Goal: Subscribe to service/newsletter

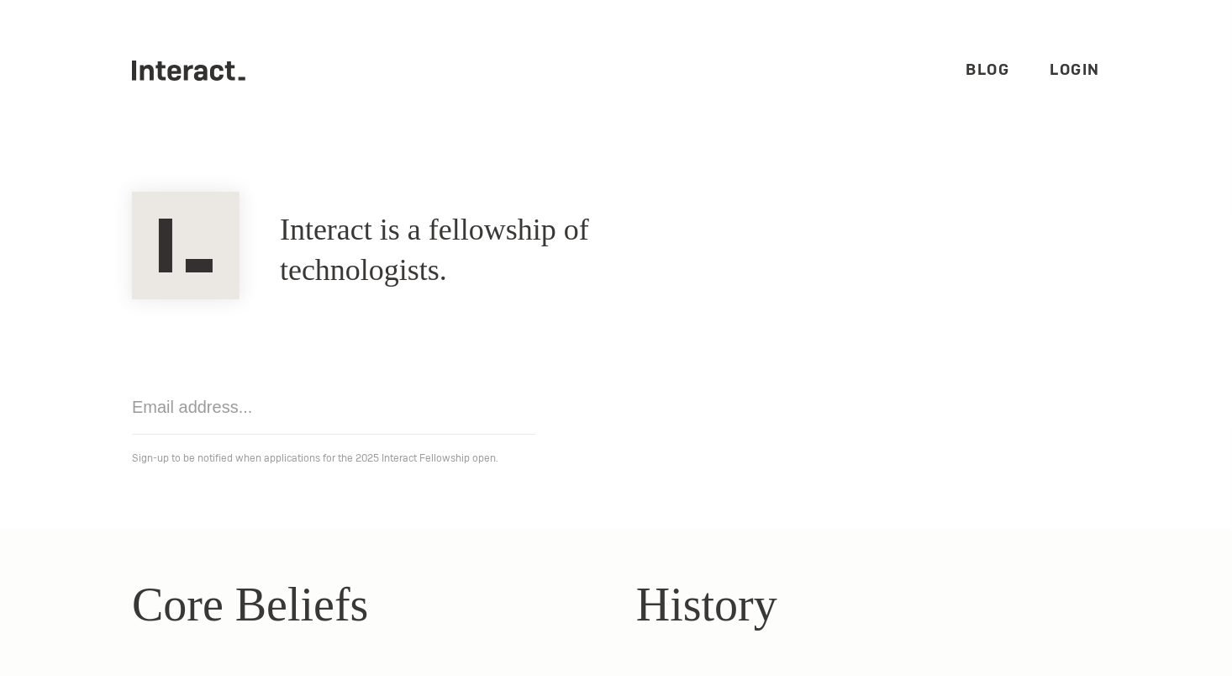
scroll to position [519, 0]
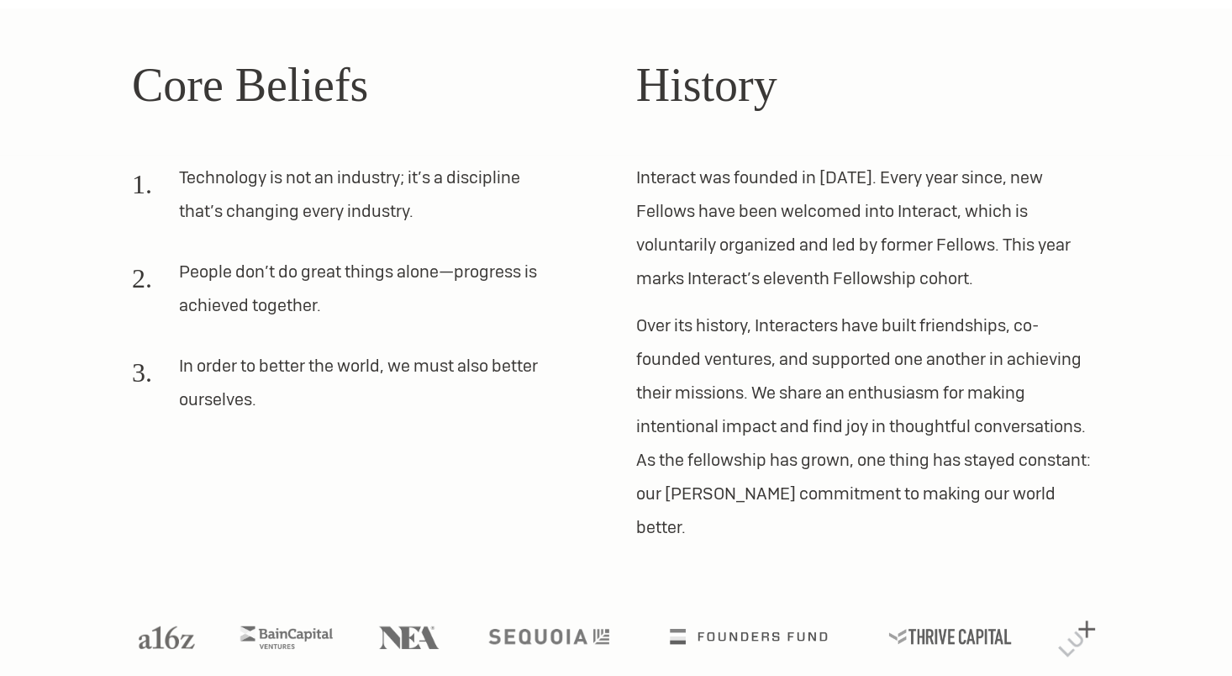
click at [288, 183] on li "Technology is not an industry; it’s a discipline that’s changing every industry." at bounding box center [344, 201] width 424 height 81
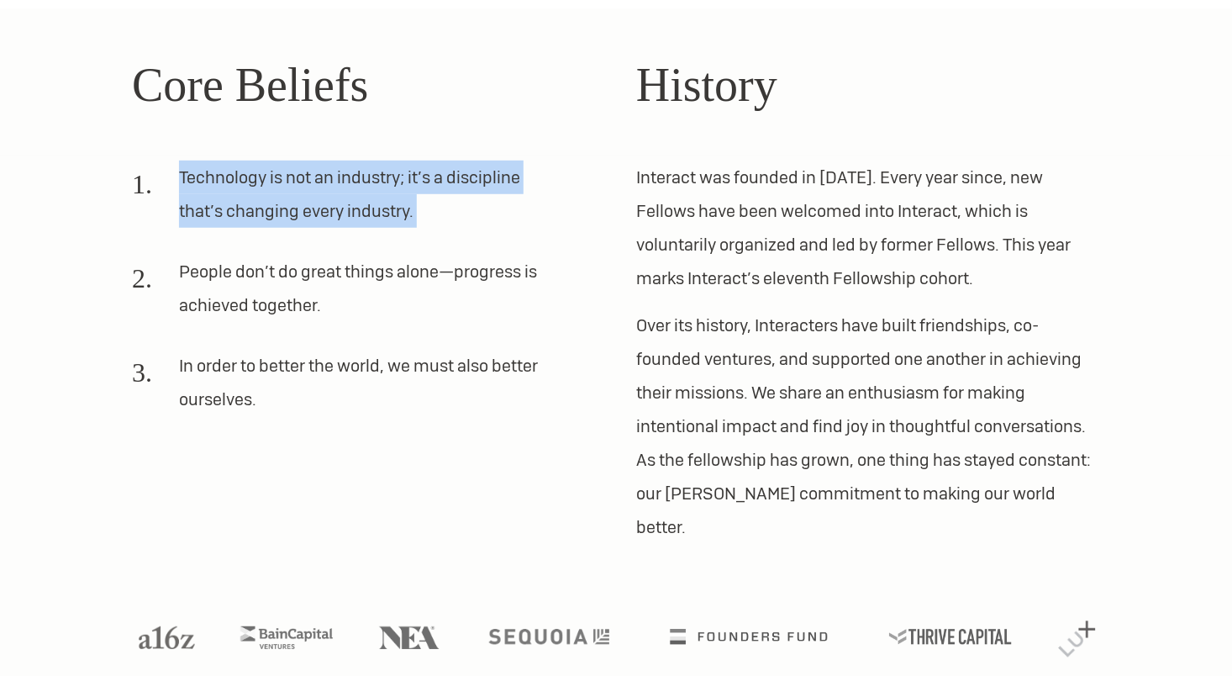
click at [288, 183] on li "Technology is not an industry; it’s a discipline that’s changing every industry." at bounding box center [344, 201] width 424 height 81
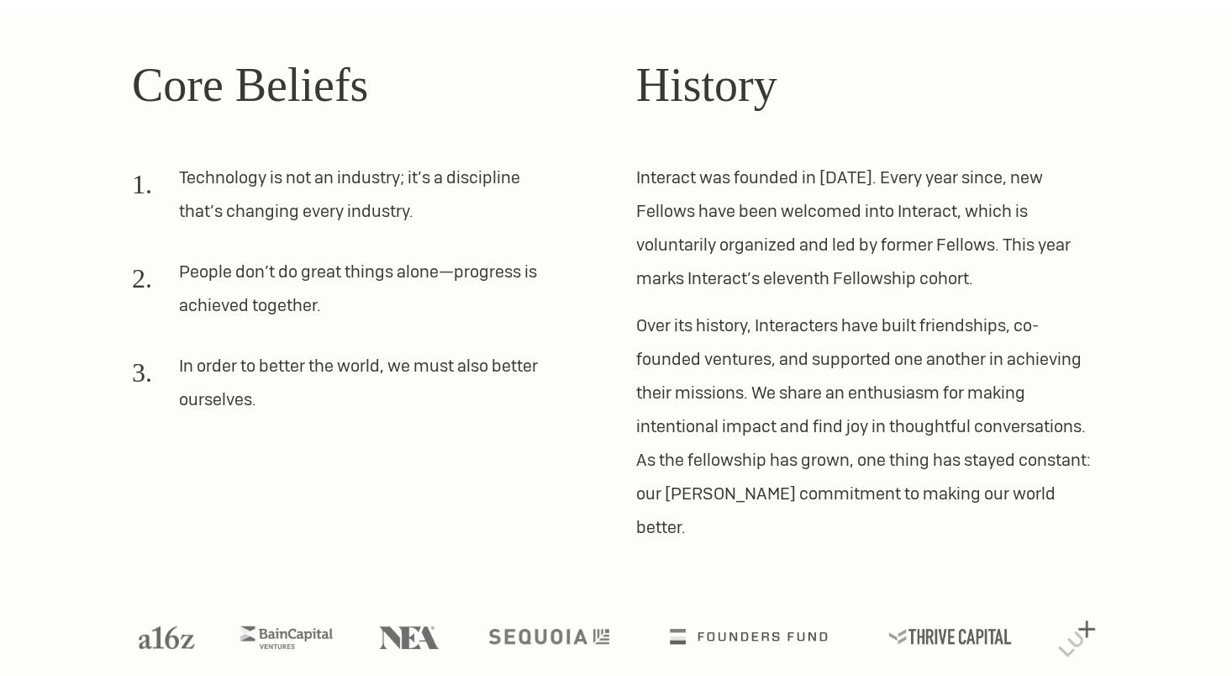
drag, startPoint x: 288, startPoint y: 183, endPoint x: 256, endPoint y: 289, distance: 110.6
click at [256, 289] on li "People don’t do great things alone—progress is achieved together." at bounding box center [344, 295] width 424 height 81
click at [281, 351] on li "In order to better the world, we must also better ourselves." at bounding box center [344, 389] width 424 height 81
click at [744, 192] on p "Interact was founded in 2012. Every year since, new Fellows have been welcomed …" at bounding box center [868, 228] width 464 height 134
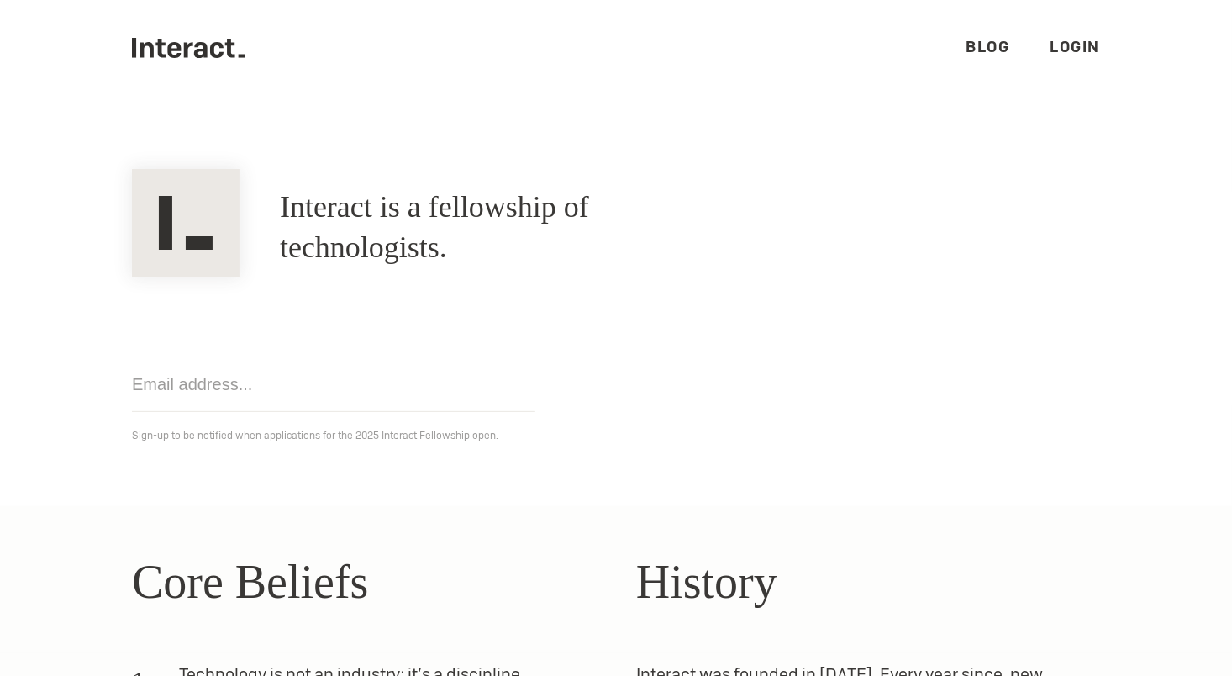
scroll to position [0, 0]
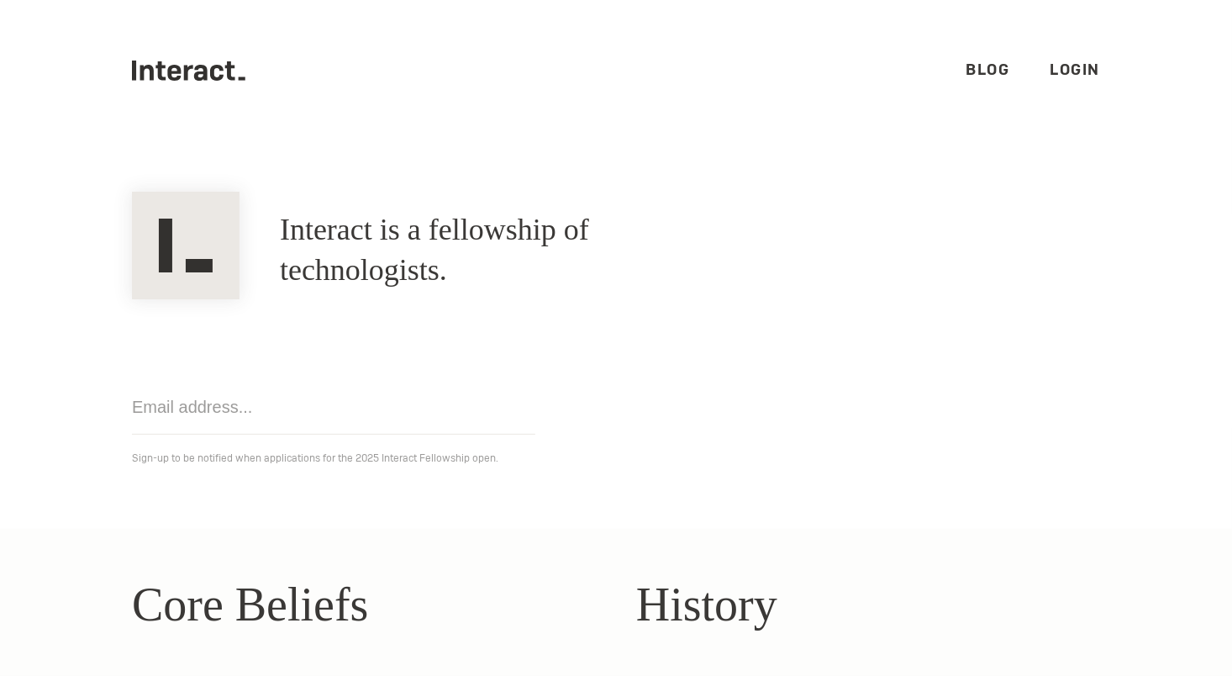
click at [250, 418] on input "email" at bounding box center [333, 407] width 403 height 55
click at [1039, 245] on div "Interact is a fellowship of technologists. A fellowship of technologists." at bounding box center [616, 250] width 1009 height 97
click at [253, 418] on input "email" at bounding box center [333, 407] width 403 height 55
type input "ccholl716@gmail.com"
click input "Get notified" at bounding box center [0, 0] width 0 height 0
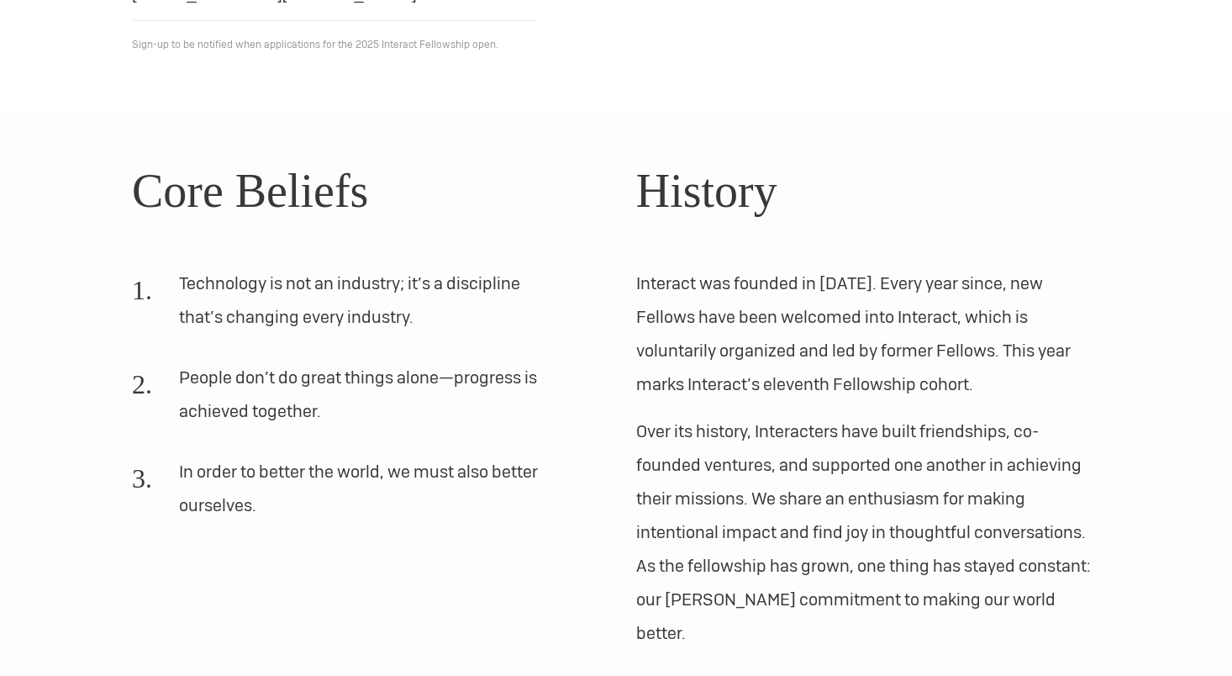
scroll to position [519, 0]
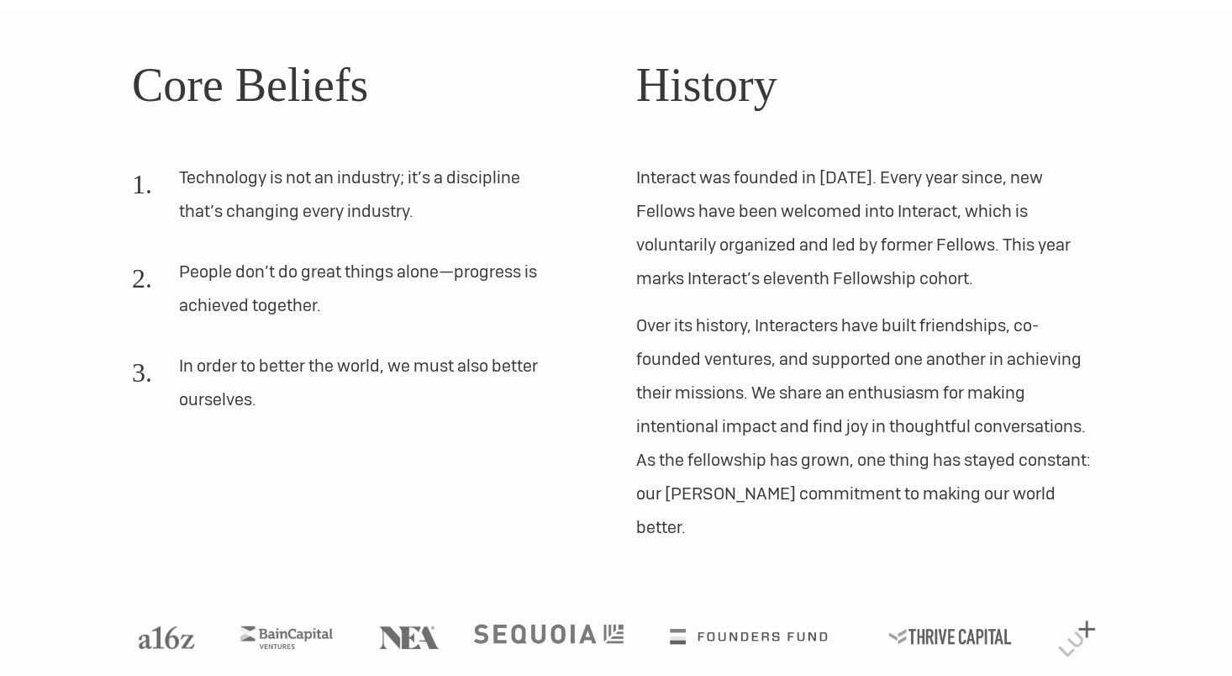
click at [505, 624] on img at bounding box center [549, 633] width 150 height 19
click at [1083, 614] on img at bounding box center [1077, 636] width 46 height 45
click at [164, 621] on img at bounding box center [167, 635] width 70 height 29
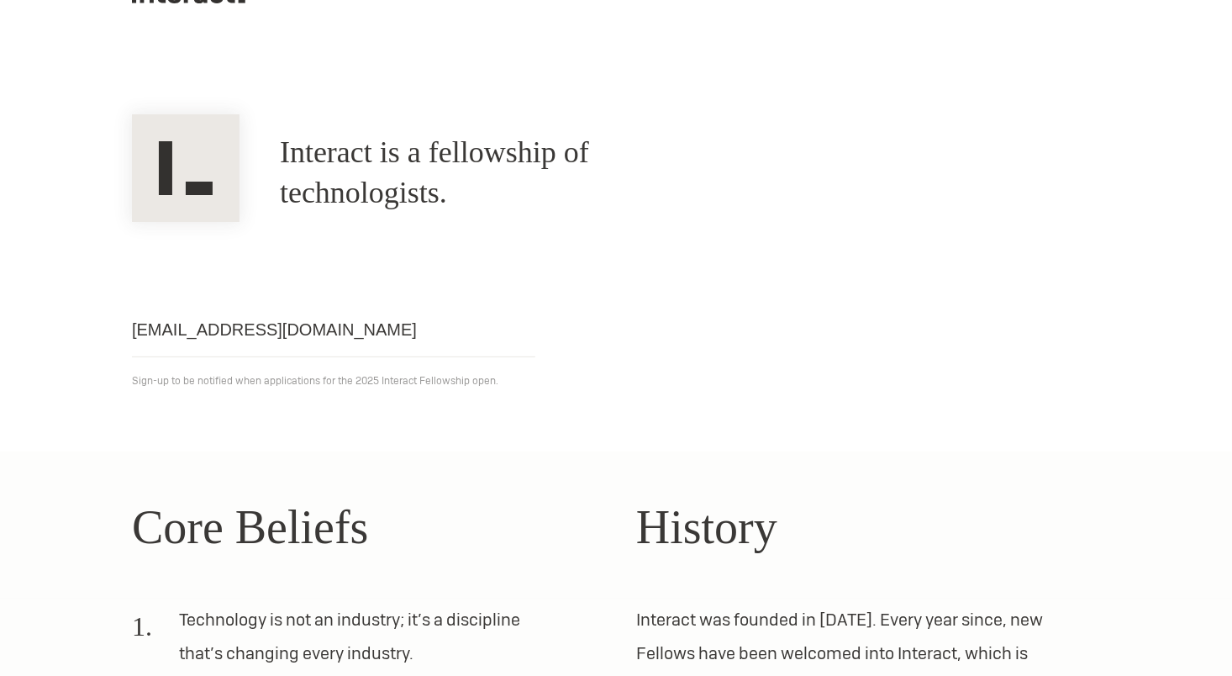
scroll to position [0, 0]
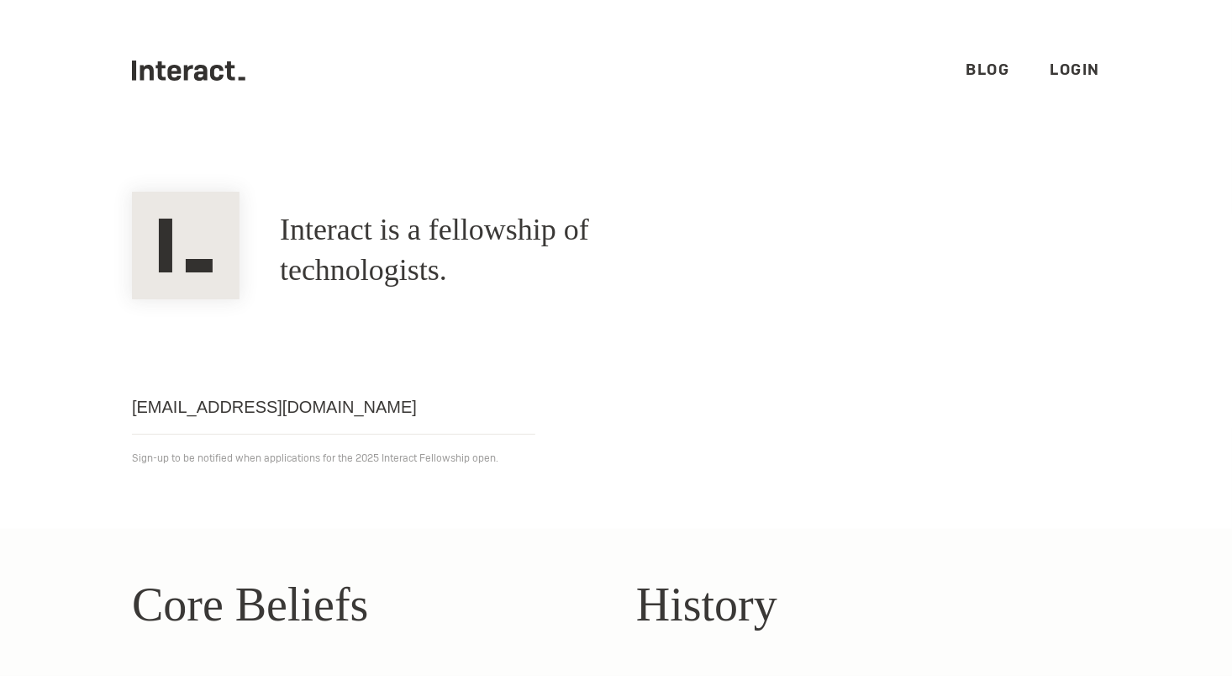
click at [194, 73] on icon at bounding box center [200, 73] width 13 height 16
click at [1056, 71] on link "Login" at bounding box center [1076, 69] width 50 height 19
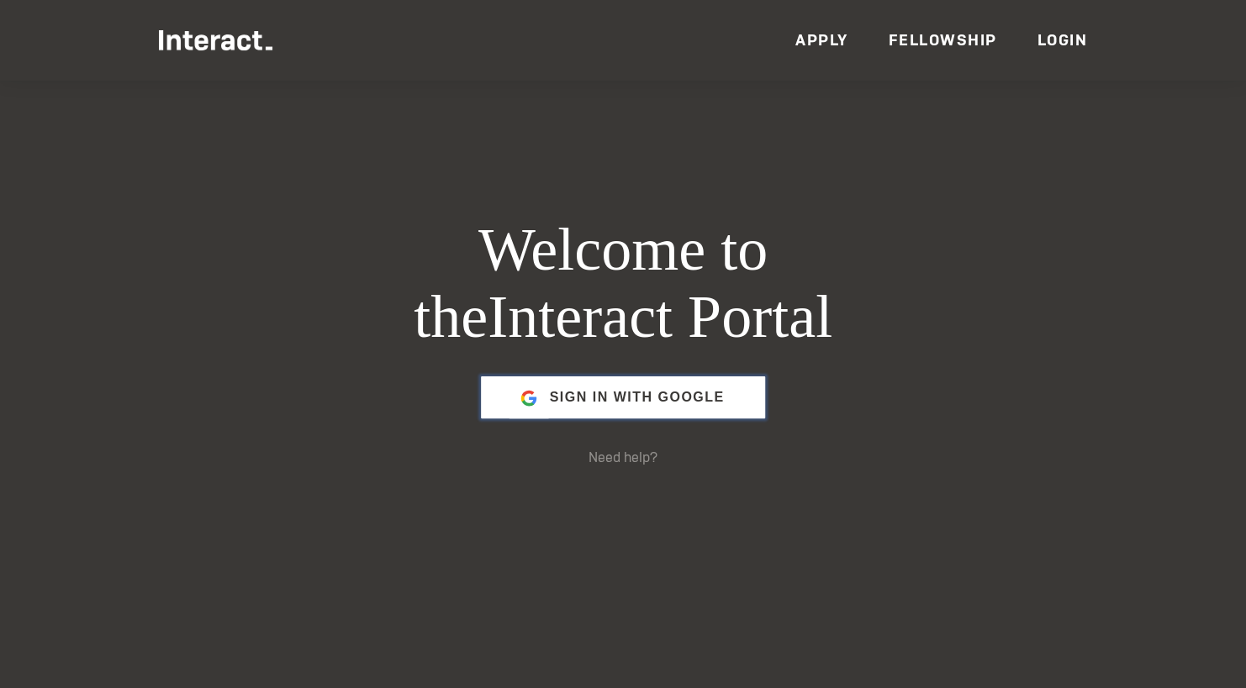
click at [611, 396] on span "Sign in with Google" at bounding box center [636, 397] width 175 height 40
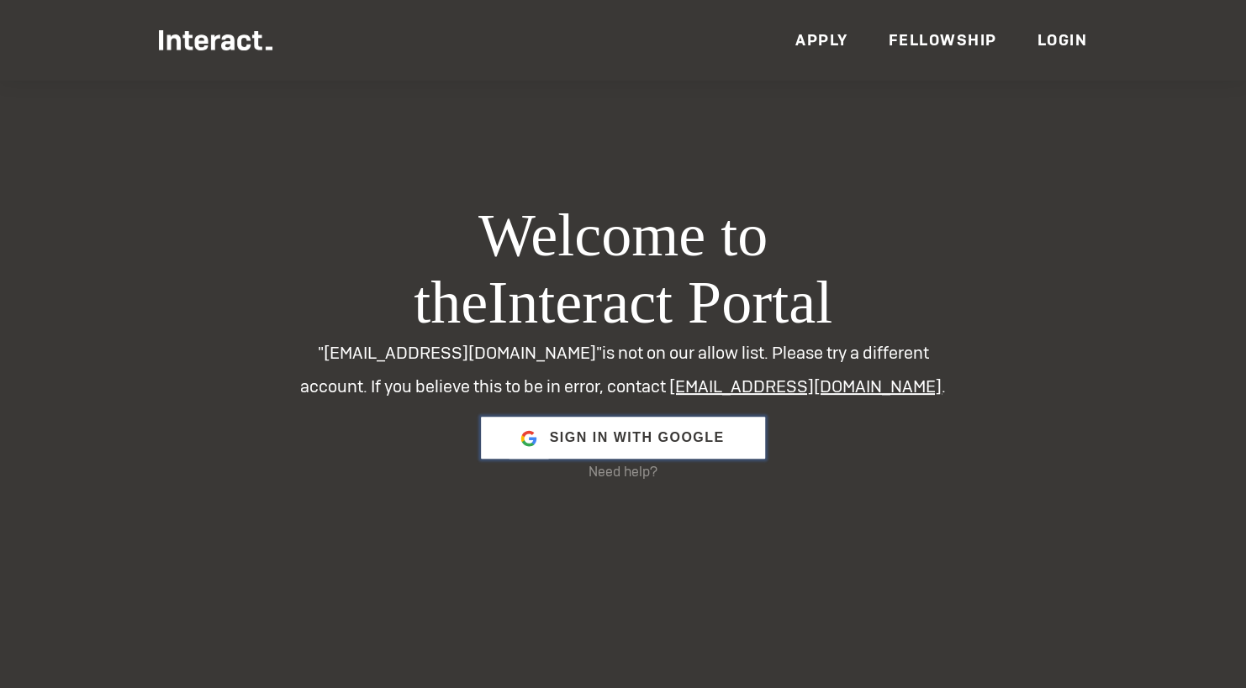
click at [653, 444] on span "Sign in with Google" at bounding box center [636, 438] width 175 height 40
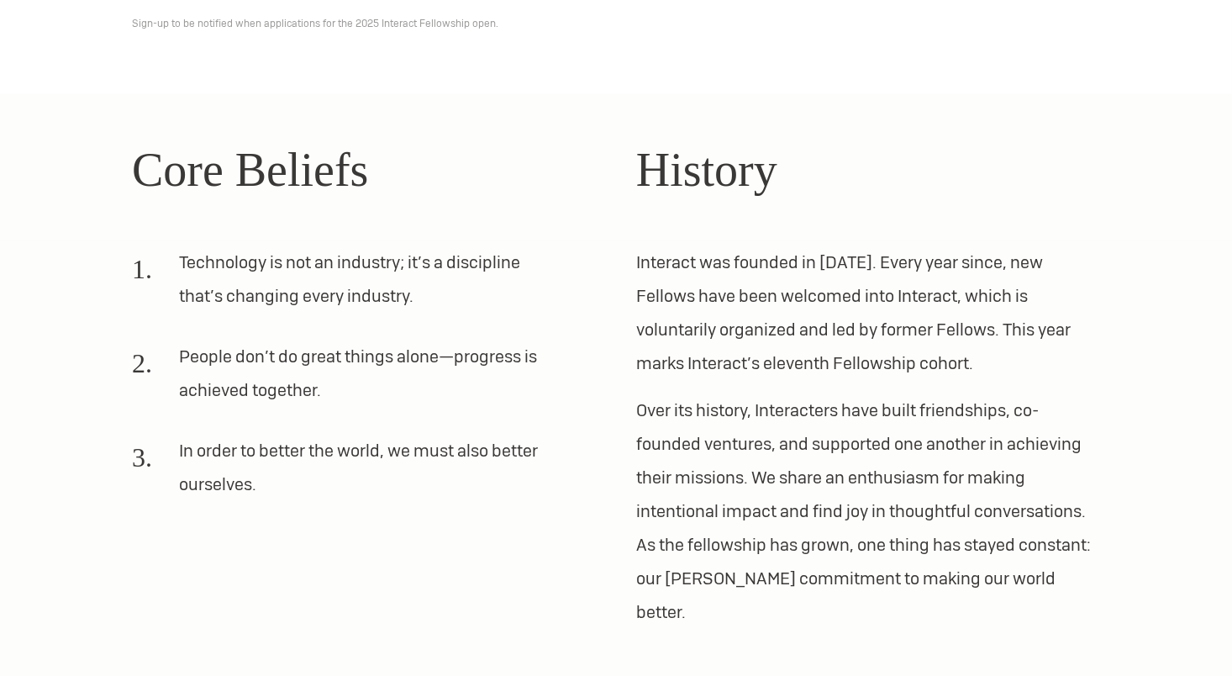
scroll to position [519, 0]
